Goal: Navigation & Orientation: Find specific page/section

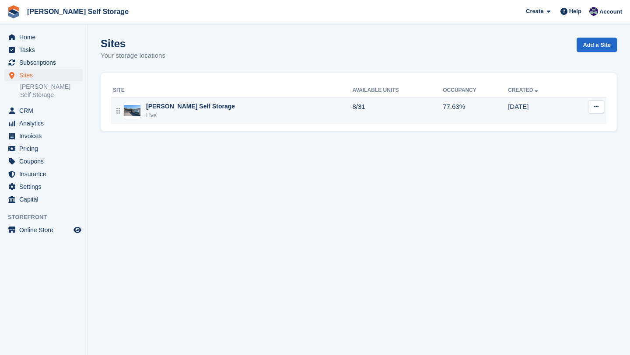
click at [161, 108] on div "[PERSON_NAME] Self Storage" at bounding box center [190, 106] width 89 height 9
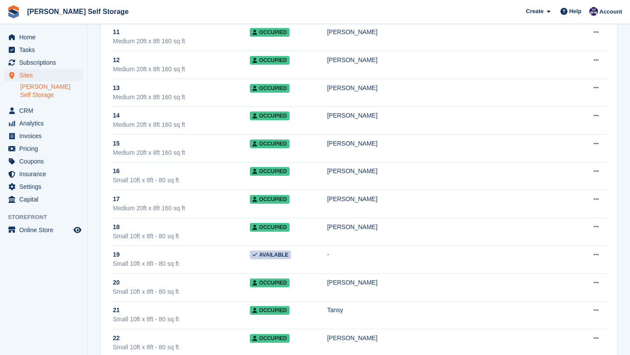
scroll to position [545, 0]
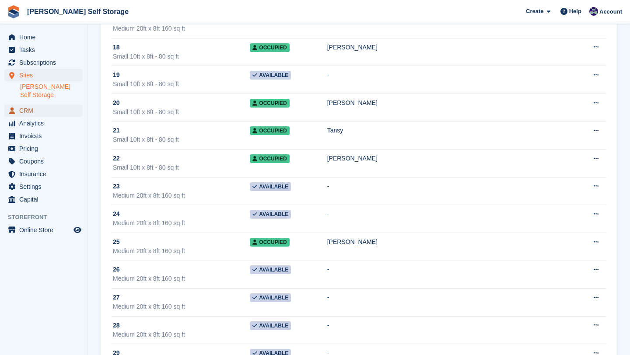
click at [23, 105] on span "CRM" at bounding box center [45, 111] width 53 height 12
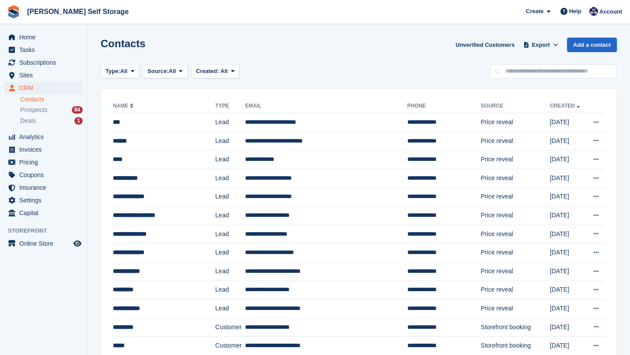
click at [351, 53] on div "Contacts Unverified Customers Export Export Contacts Export a CSV of all Contac…" at bounding box center [359, 50] width 516 height 25
click at [67, 11] on link "[PERSON_NAME] Self Storage" at bounding box center [78, 11] width 109 height 14
